Goal: Task Accomplishment & Management: Use online tool/utility

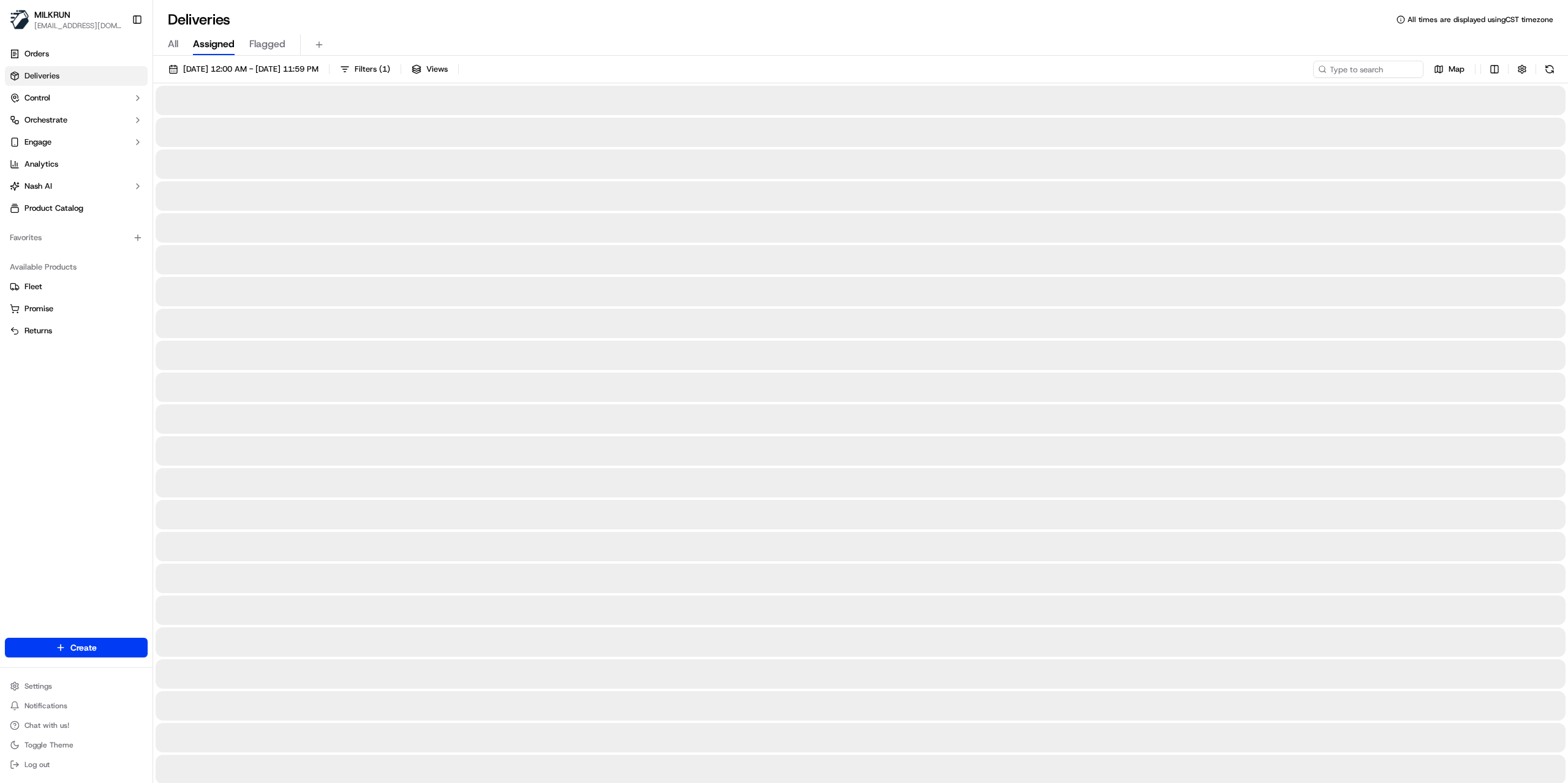
click at [1360, 78] on div "[DATE] 12:00 AM - [DATE] 11:59 PM Filters ( 1 ) Views Map" at bounding box center [860, 72] width 1415 height 23
click at [1360, 77] on input at bounding box center [1350, 69] width 147 height 17
paste input "ca9286ab-ae36-4415-8942-1007b962793b"
type input "ca9286ab-ae36-4415-8942-1007b962793b"
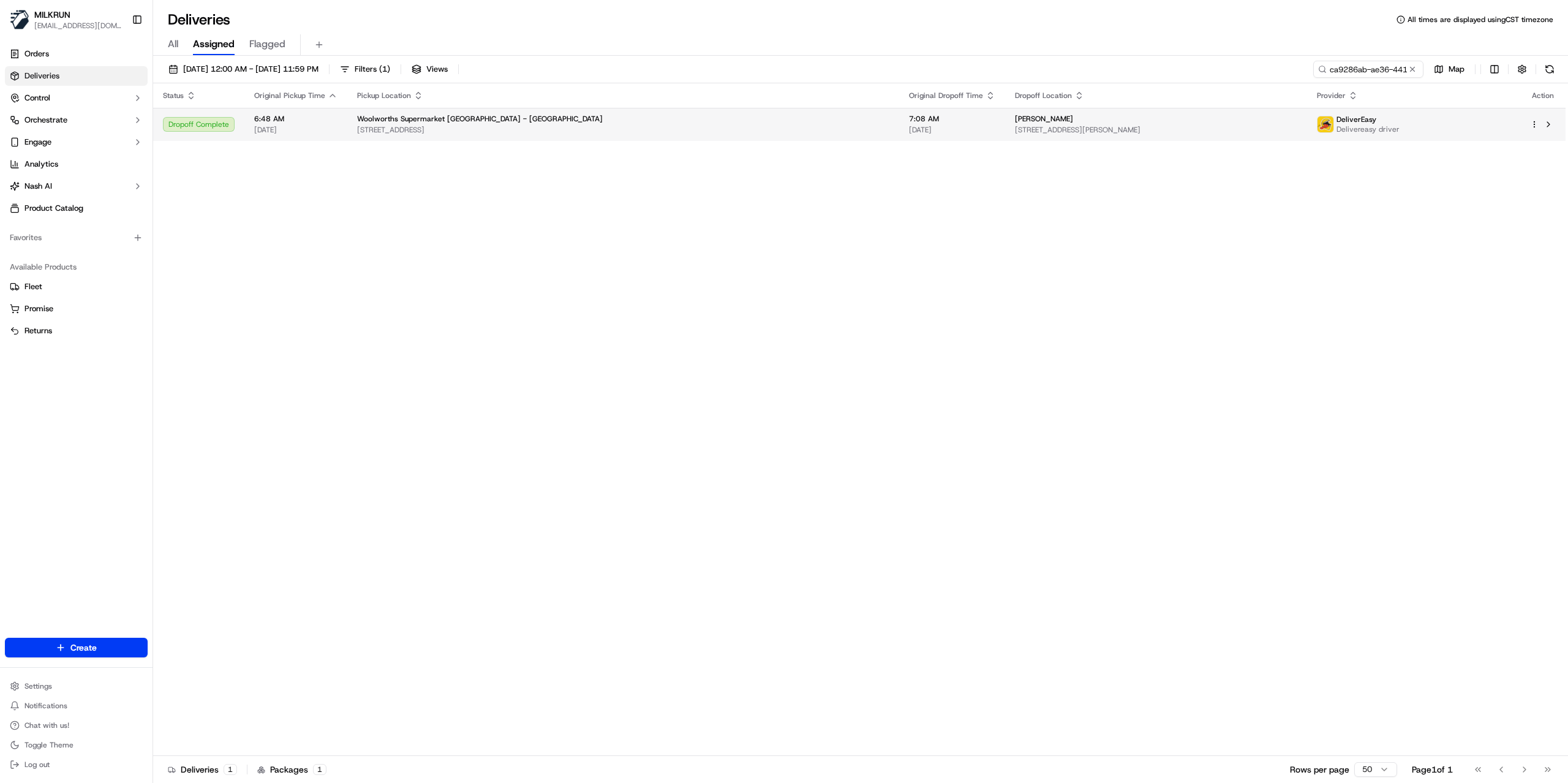
click at [1015, 129] on span "[STREET_ADDRESS][PERSON_NAME]" at bounding box center [1157, 130] width 283 height 10
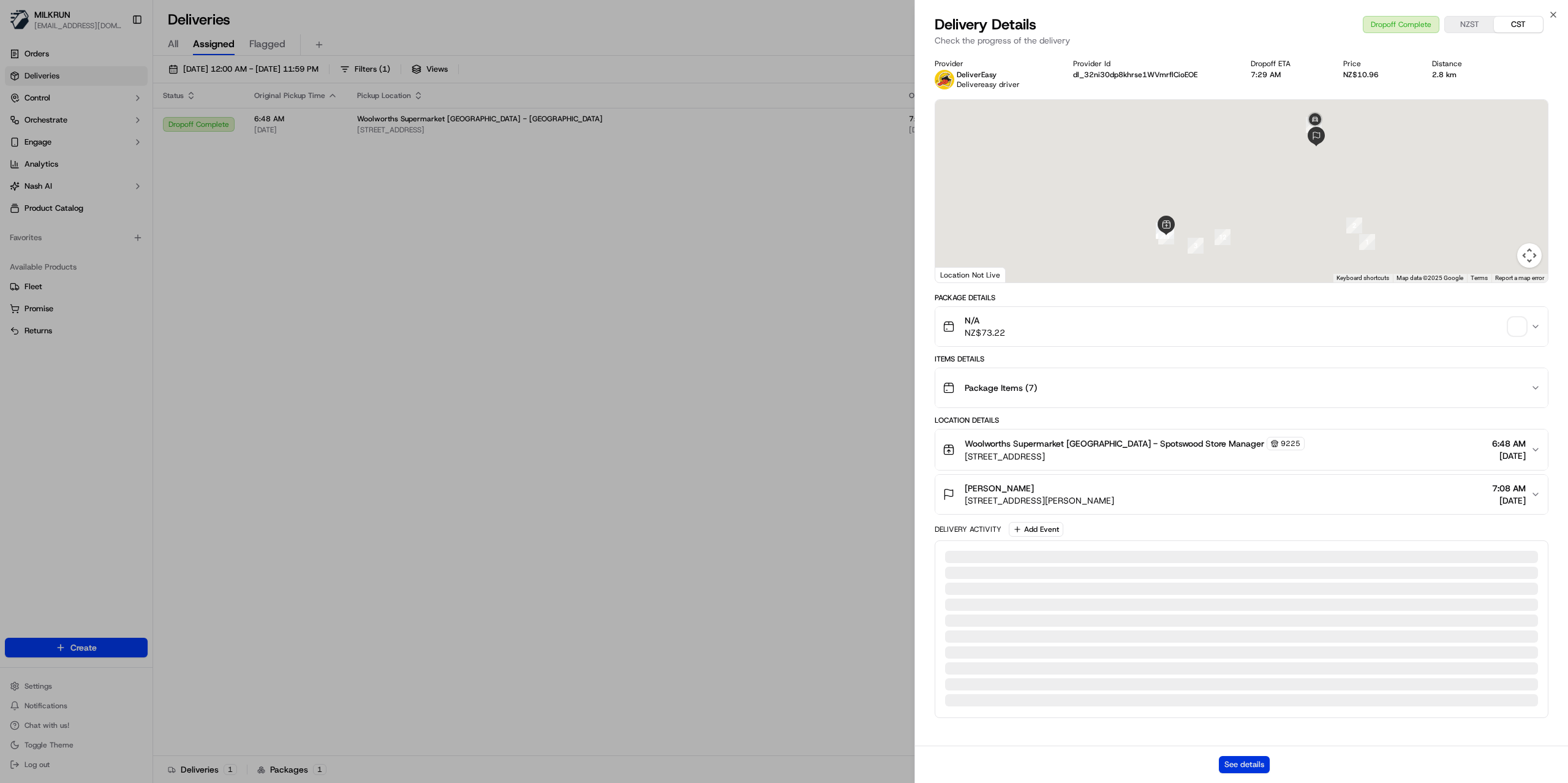
click at [1243, 771] on button "See details" at bounding box center [1244, 764] width 51 height 17
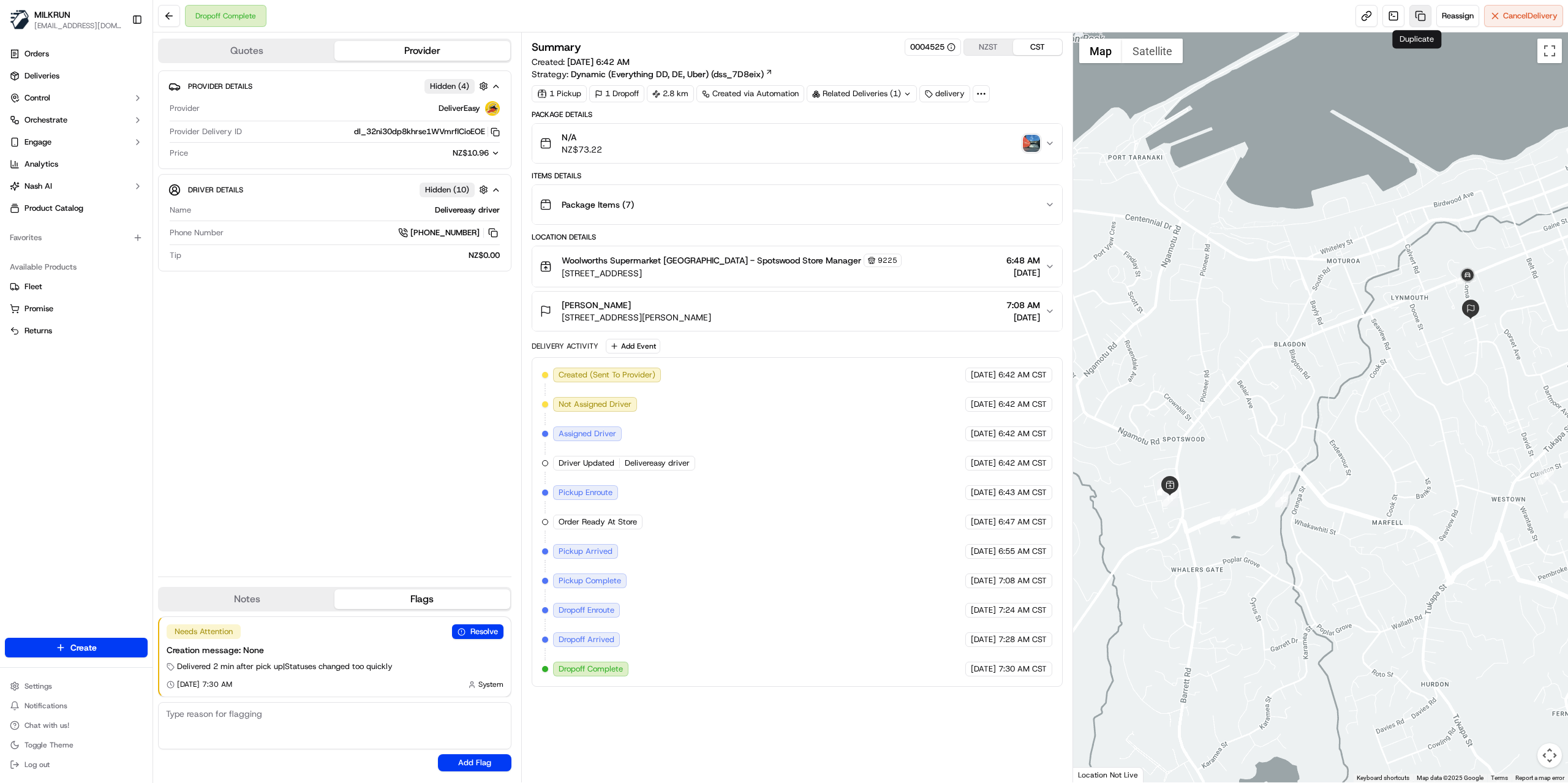
click at [1419, 15] on link at bounding box center [1421, 16] width 22 height 22
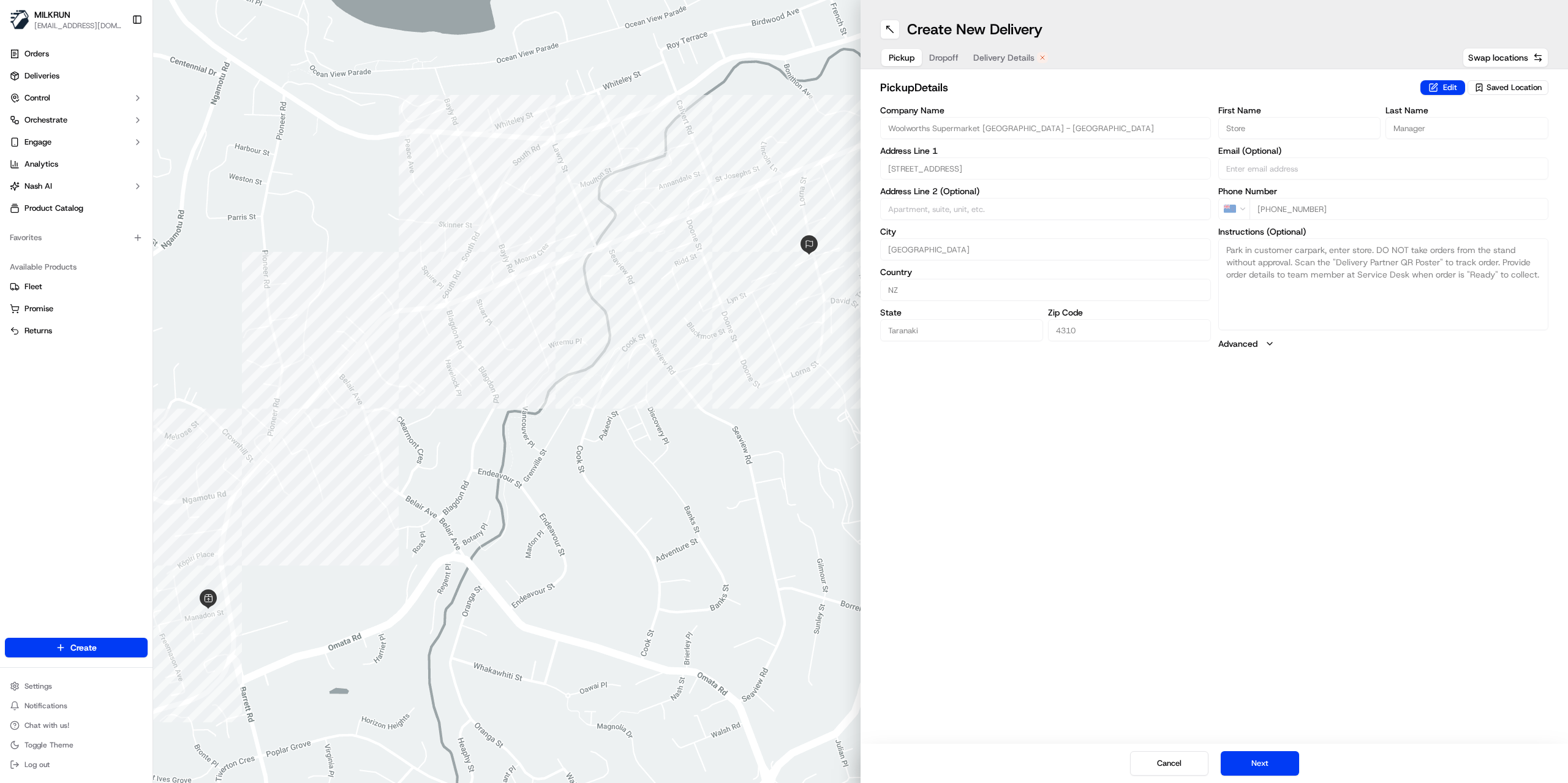
click at [1008, 49] on button "Delivery Details" at bounding box center [1010, 58] width 89 height 17
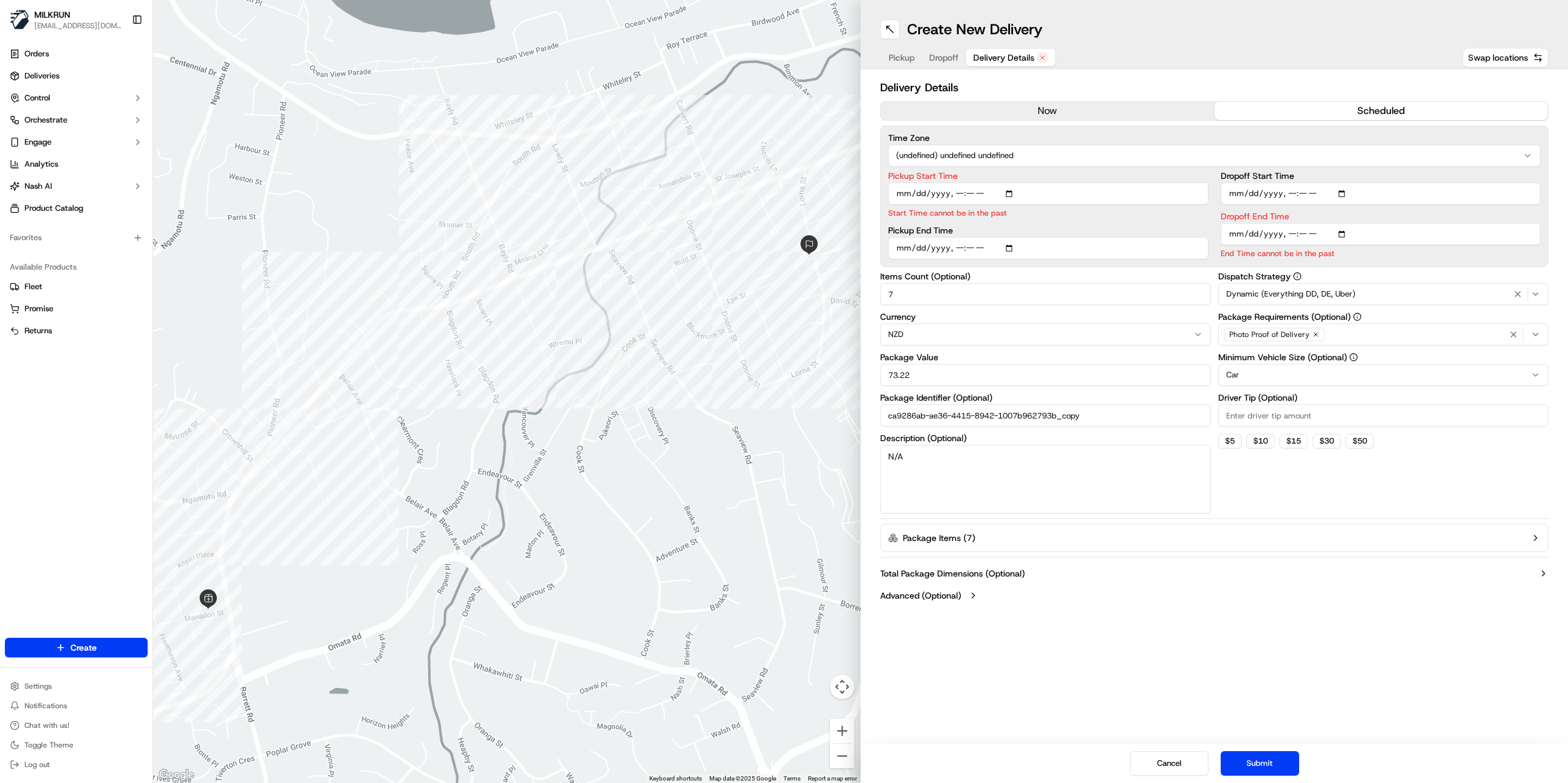
click at [1045, 118] on button "now" at bounding box center [1048, 111] width 334 height 19
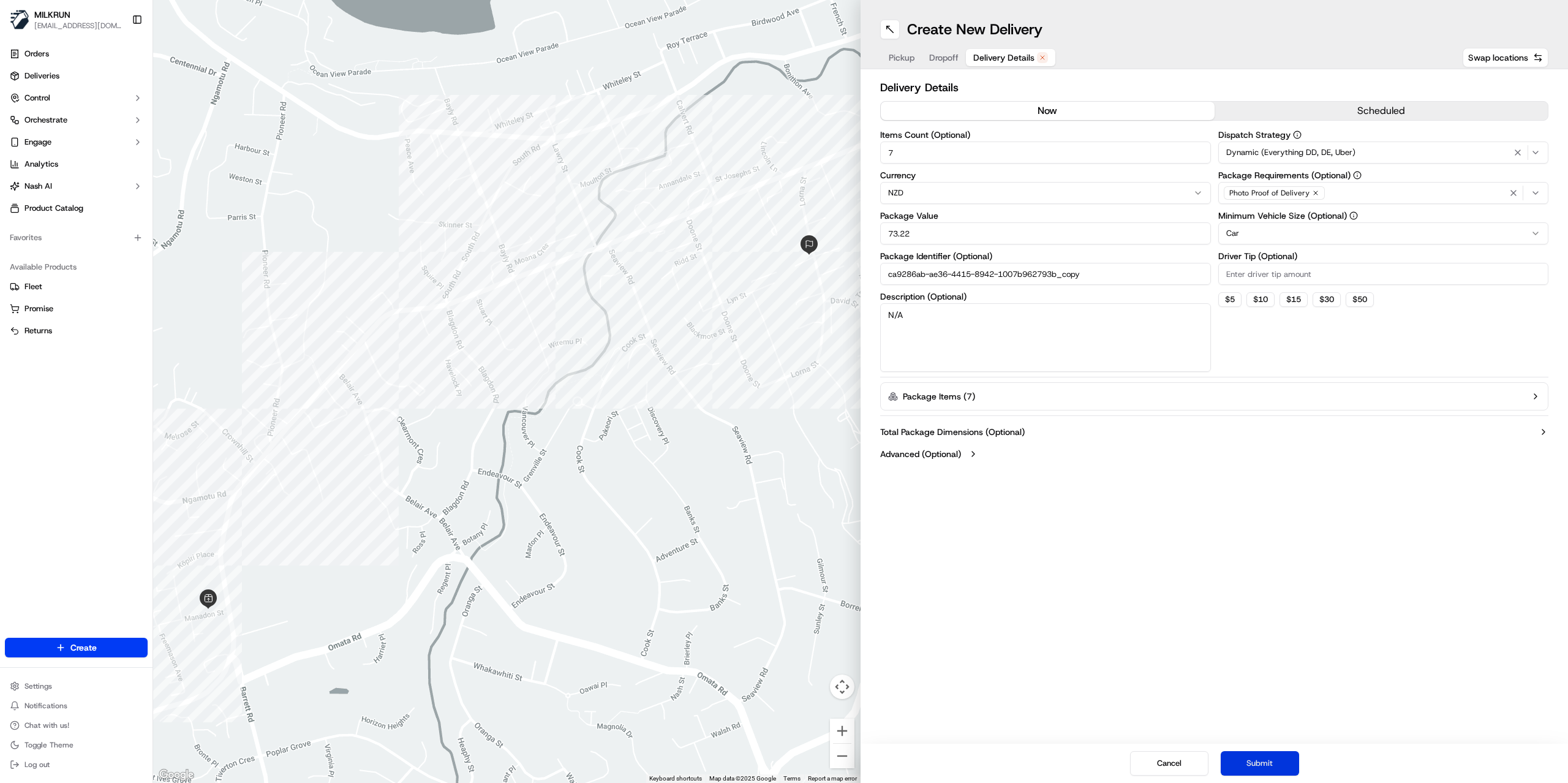
click at [1257, 774] on button "Submit" at bounding box center [1260, 763] width 78 height 25
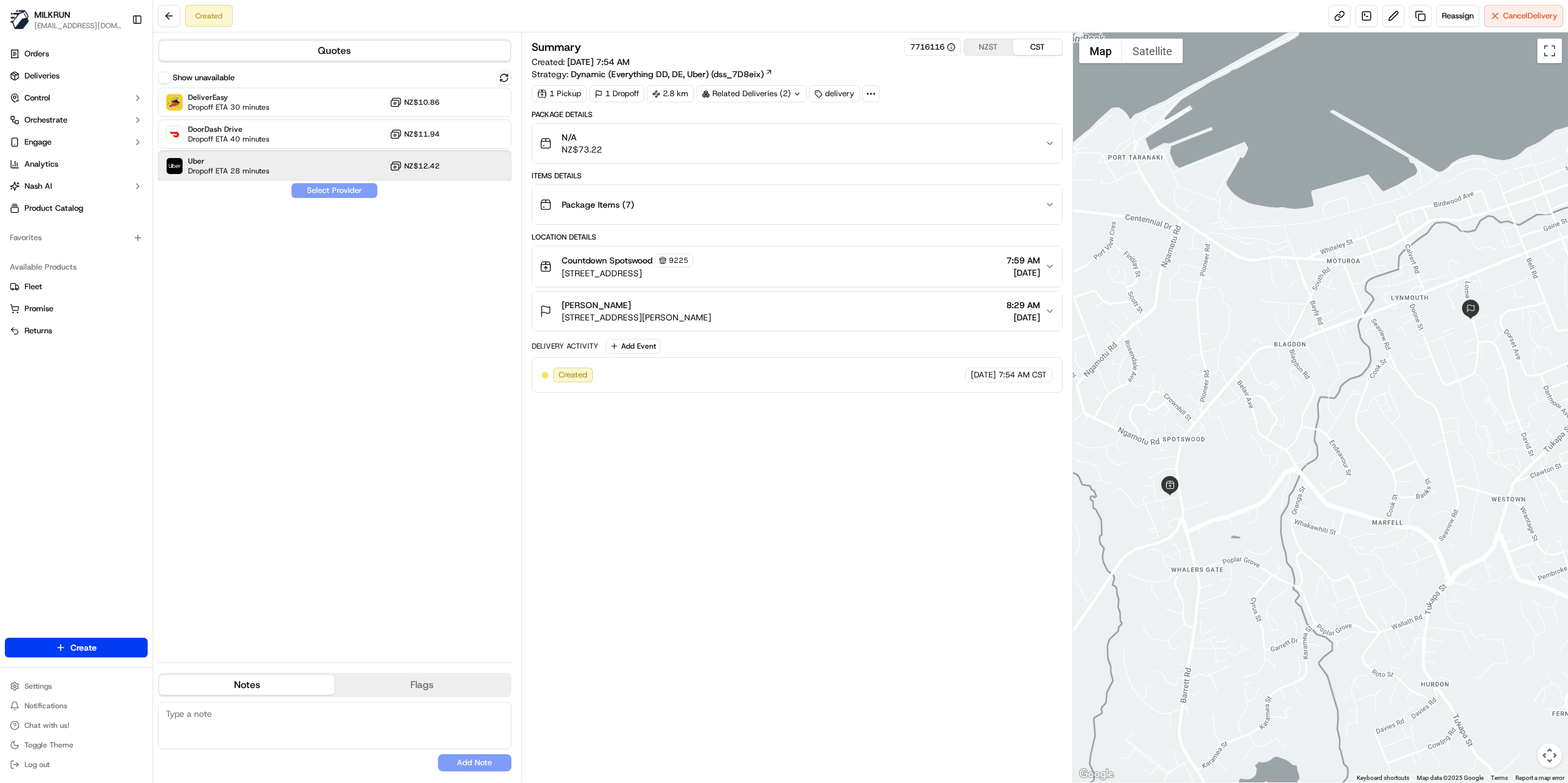
click at [278, 167] on div "Uber Dropoff ETA 28 minutes NZ$12.42" at bounding box center [335, 166] width 353 height 30
click at [336, 190] on button "Assign Provider" at bounding box center [335, 190] width 87 height 14
click at [1331, 26] on link at bounding box center [1340, 16] width 22 height 22
